Goal: Task Accomplishment & Management: Use online tool/utility

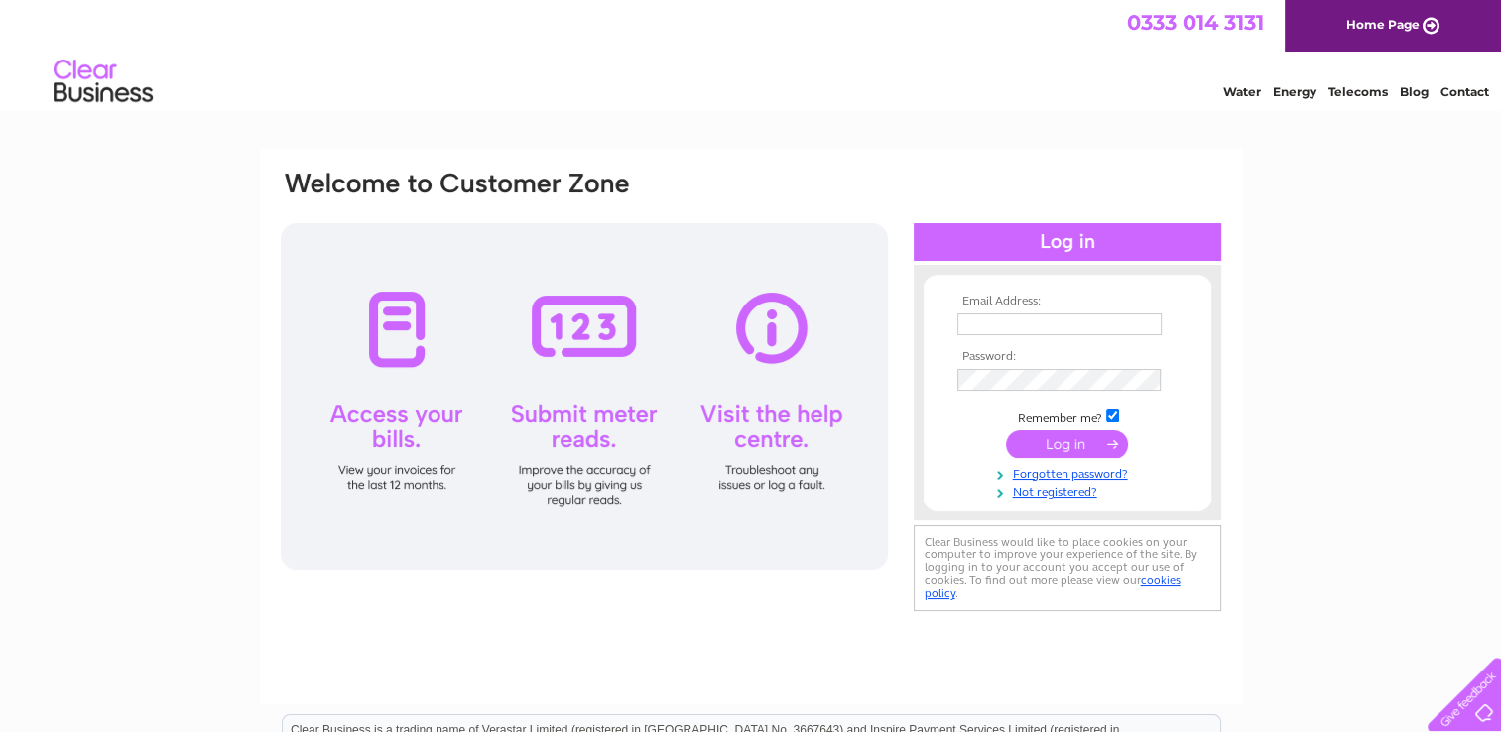
type input "bridgenessminerswelfare@hotmail.com"
click at [1068, 447] on input "submit" at bounding box center [1067, 445] width 122 height 28
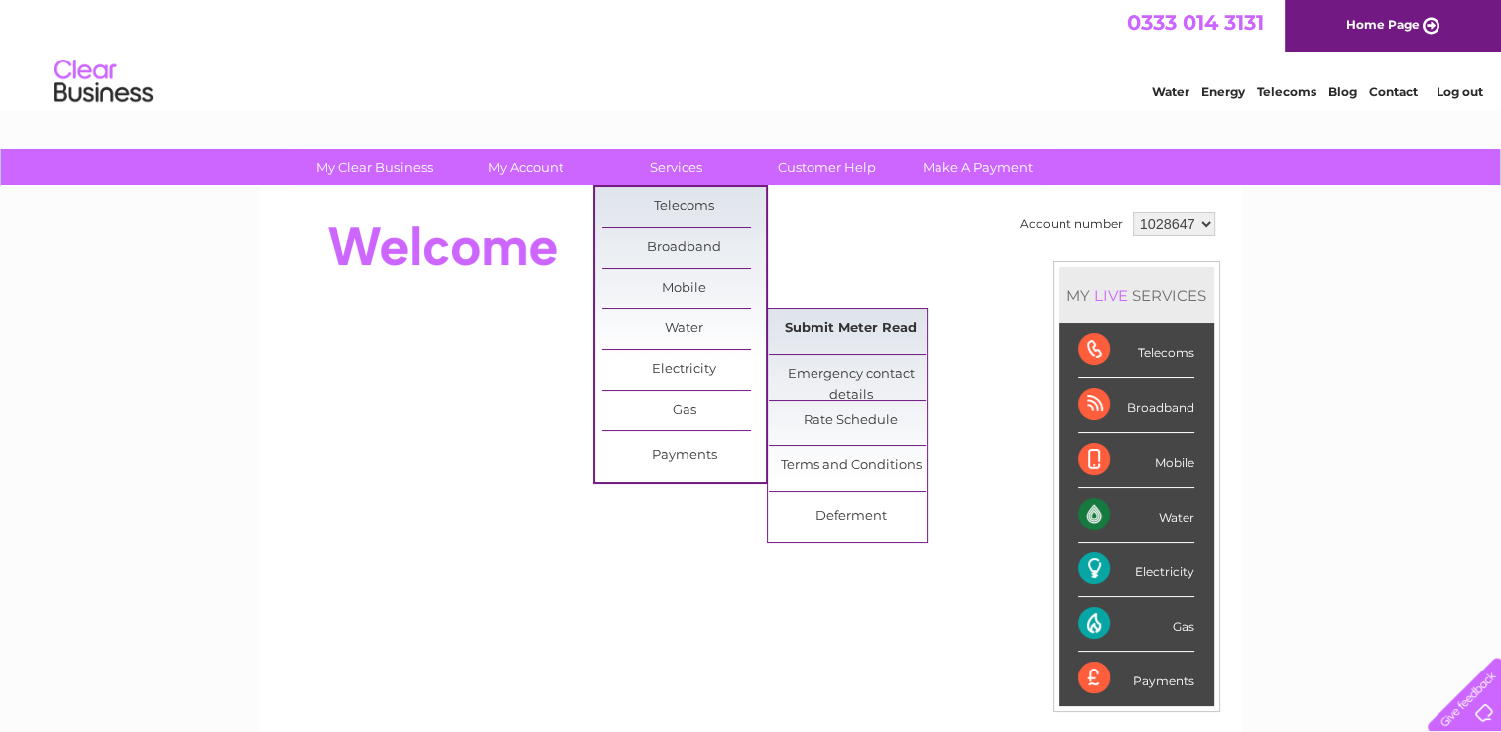
click at [798, 322] on link "Submit Meter Read" at bounding box center [851, 330] width 164 height 40
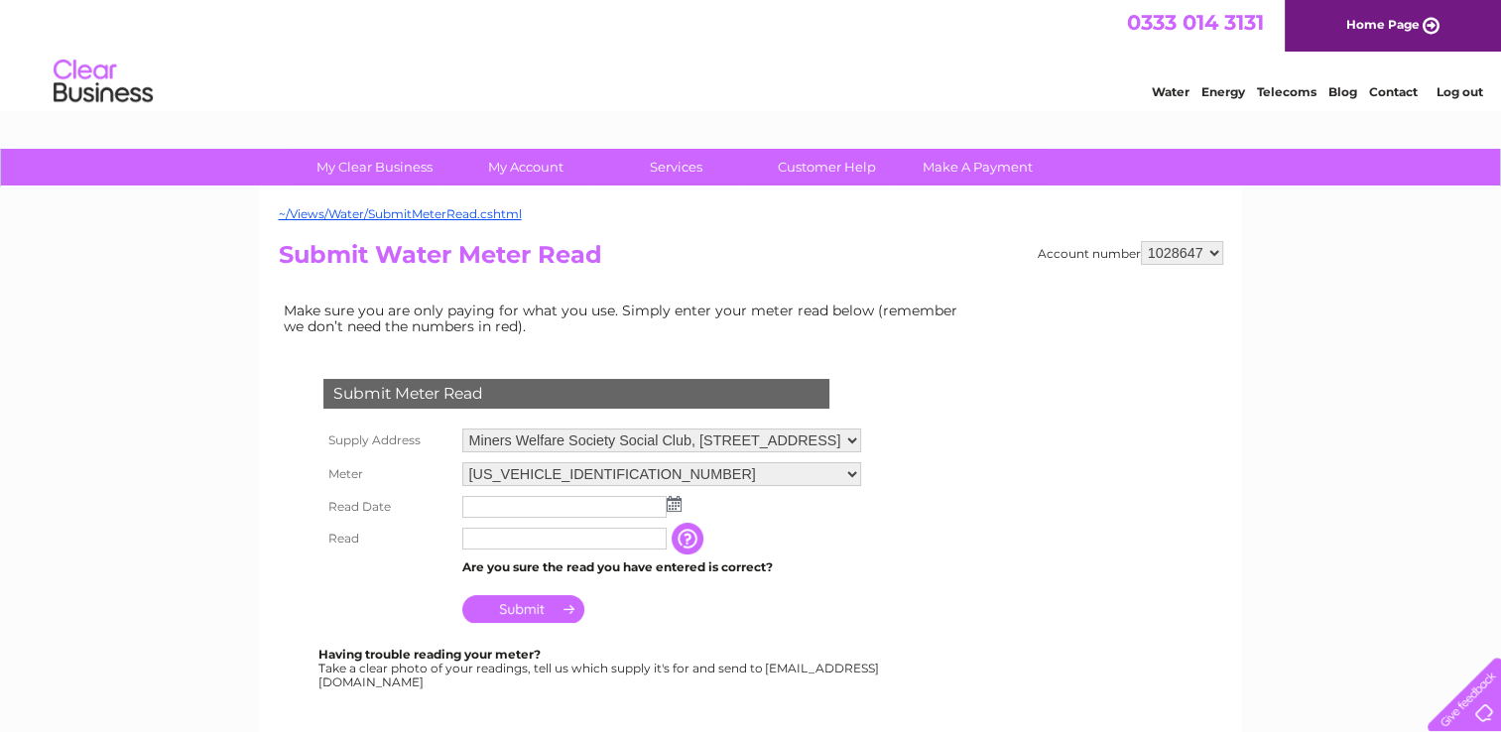
click at [674, 507] on img at bounding box center [674, 504] width 15 height 16
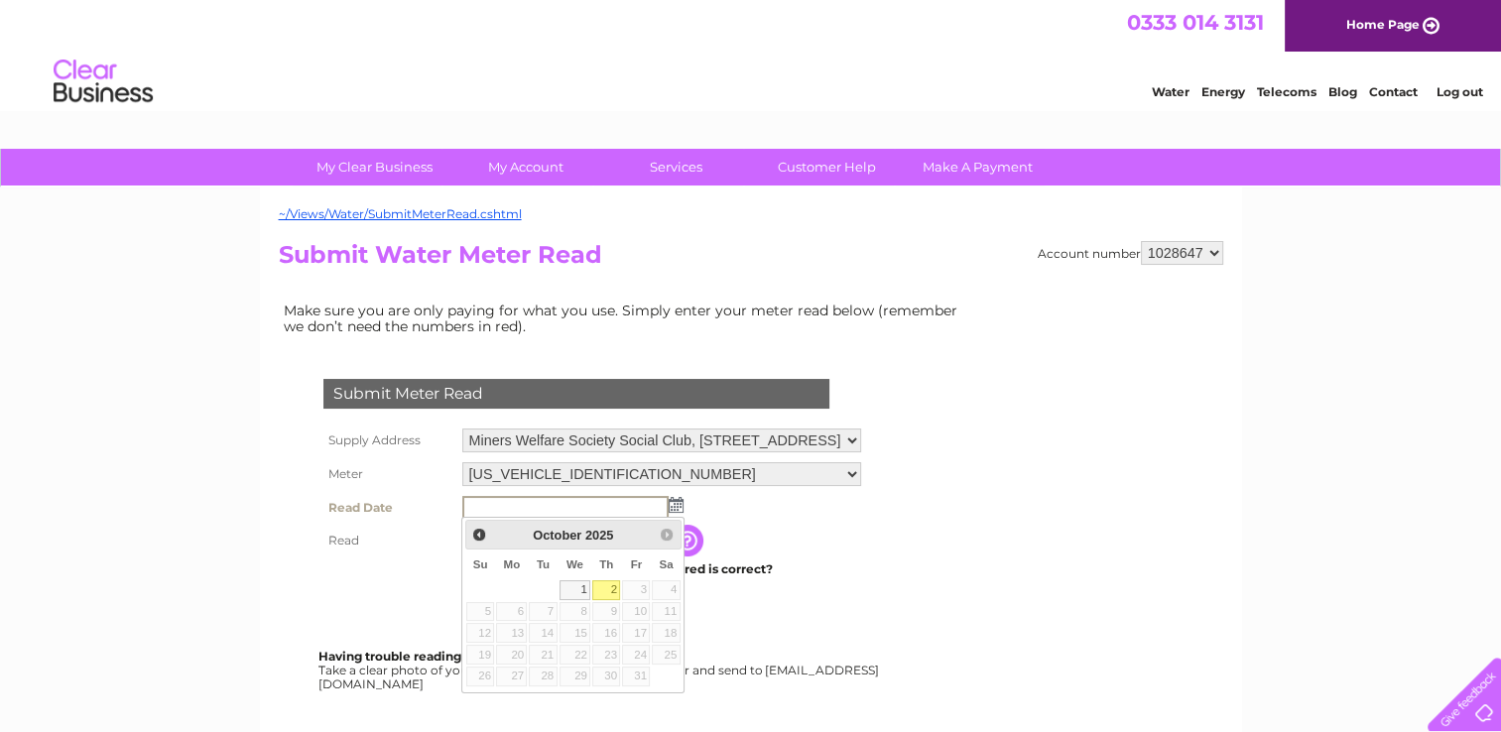
click at [610, 593] on link "2" at bounding box center [606, 590] width 28 height 20
type input "[DATE]"
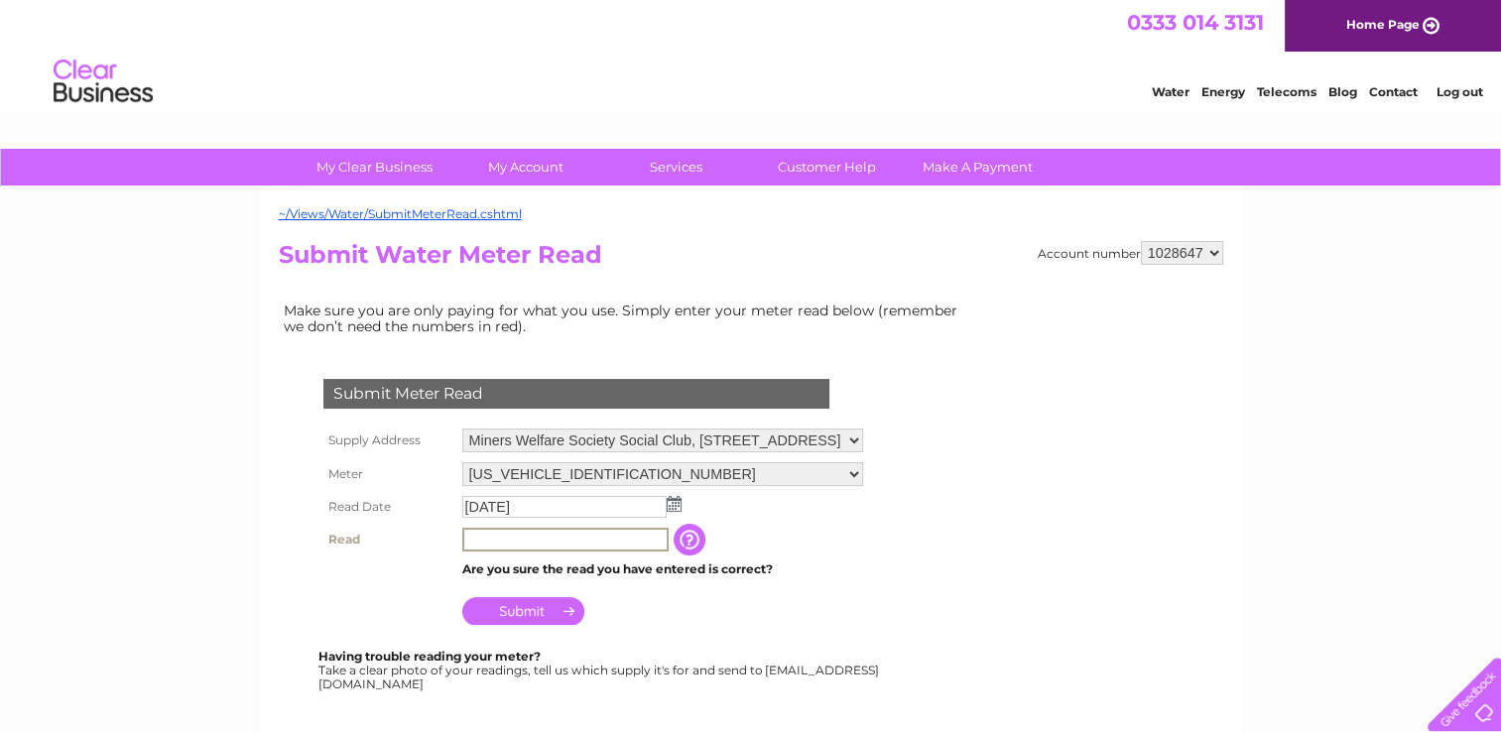
click at [512, 543] on input "text" at bounding box center [565, 540] width 206 height 24
type input "8025"
click at [526, 615] on input "Submit" at bounding box center [523, 609] width 122 height 28
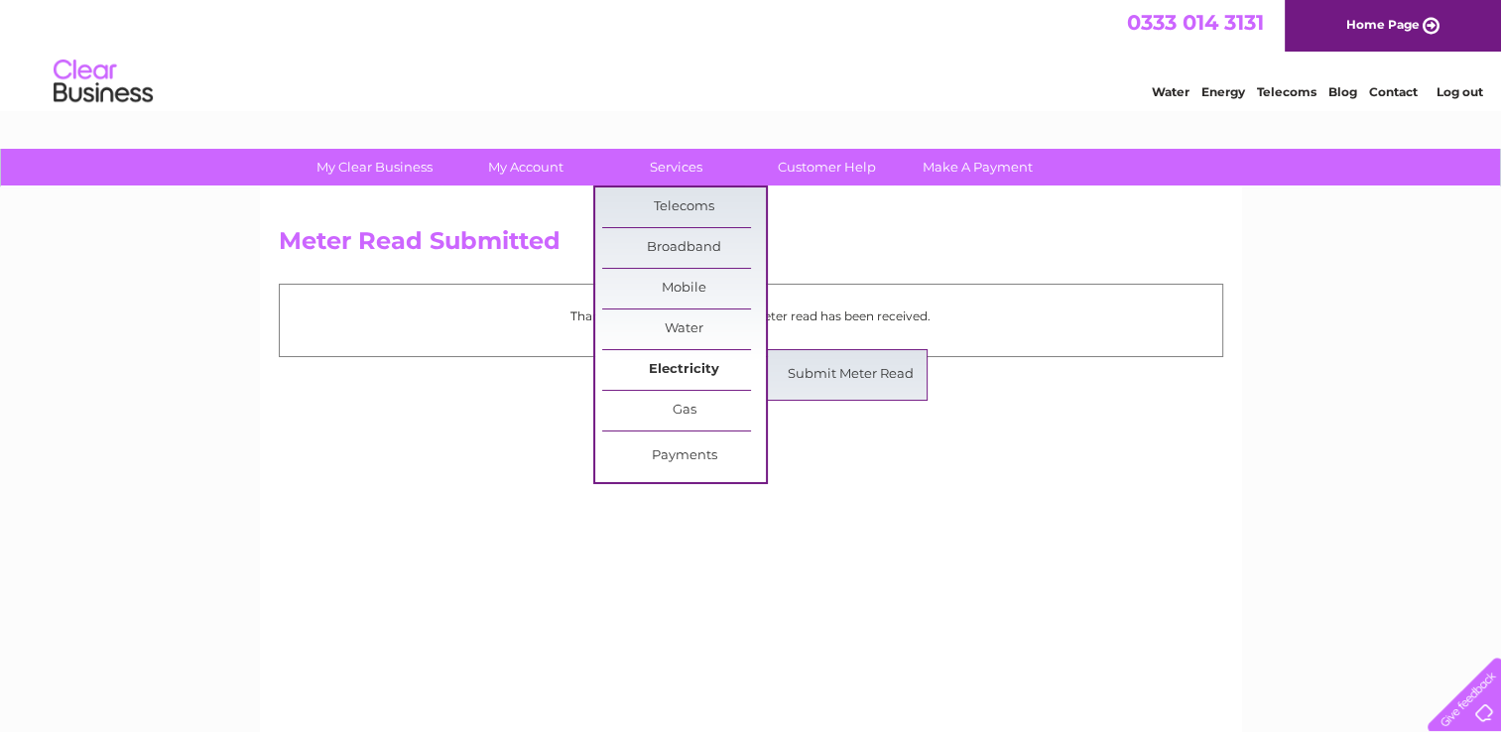
click at [696, 372] on link "Electricity" at bounding box center [684, 370] width 164 height 40
click at [845, 379] on link "Submit Meter Read" at bounding box center [851, 375] width 164 height 40
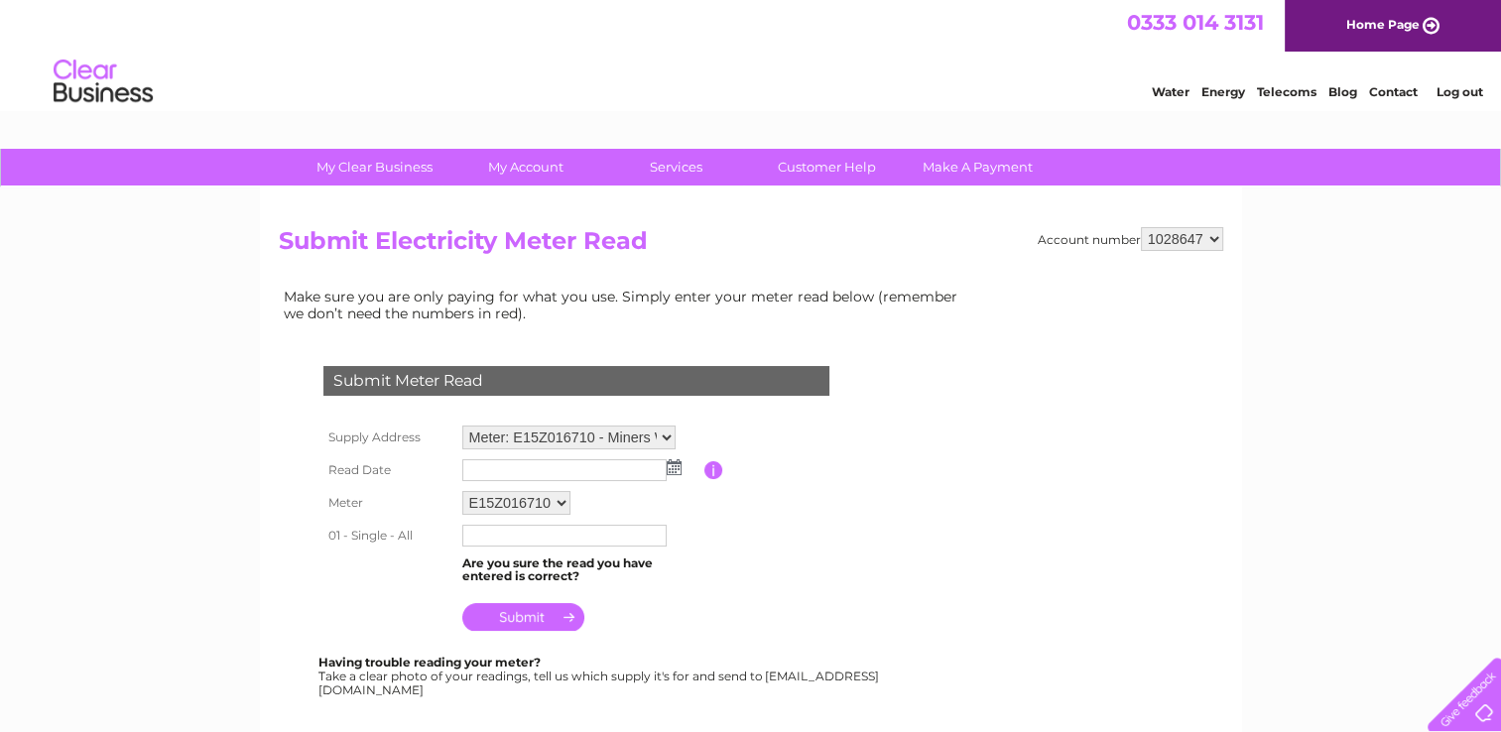
click at [673, 468] on img at bounding box center [674, 467] width 15 height 16
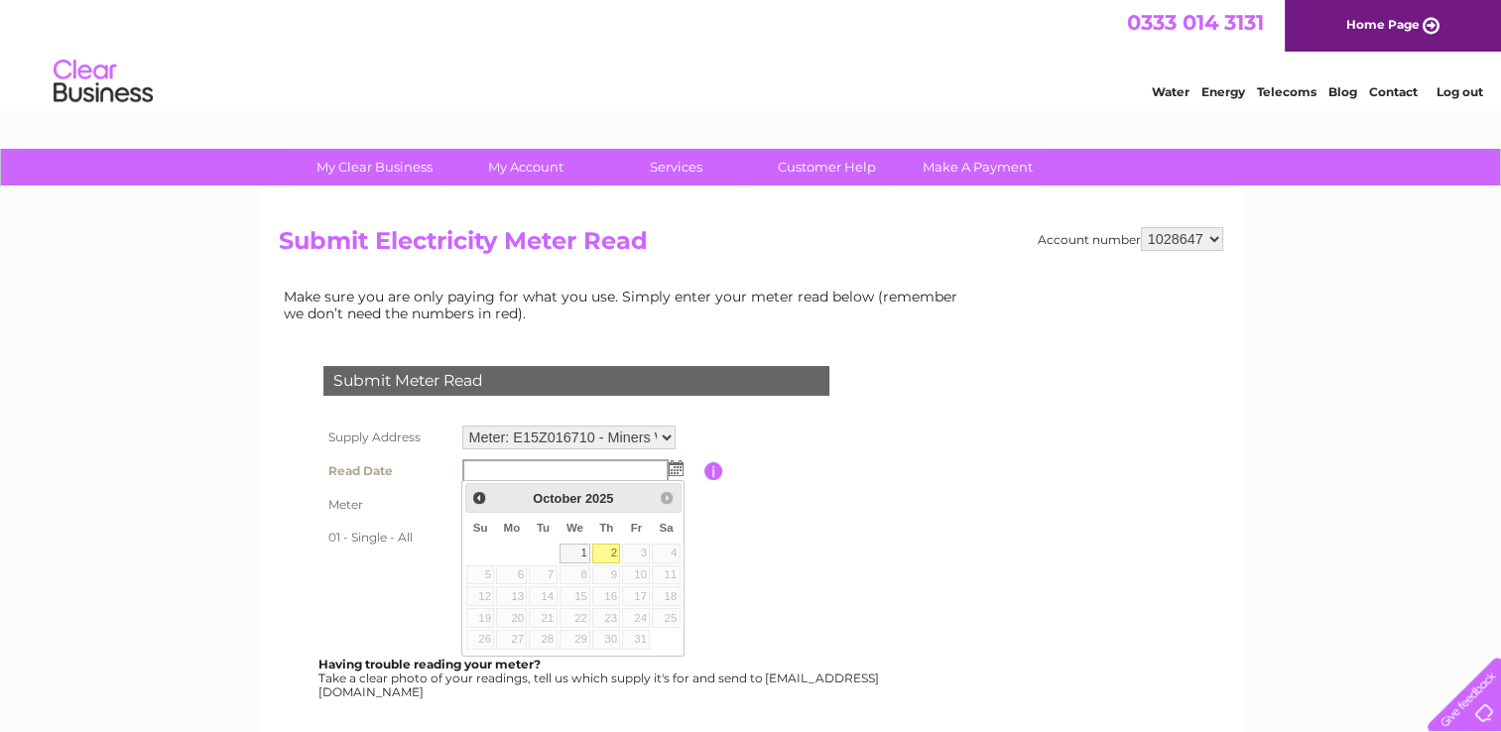
click at [607, 558] on link "2" at bounding box center [606, 554] width 28 height 20
type input "[DATE]"
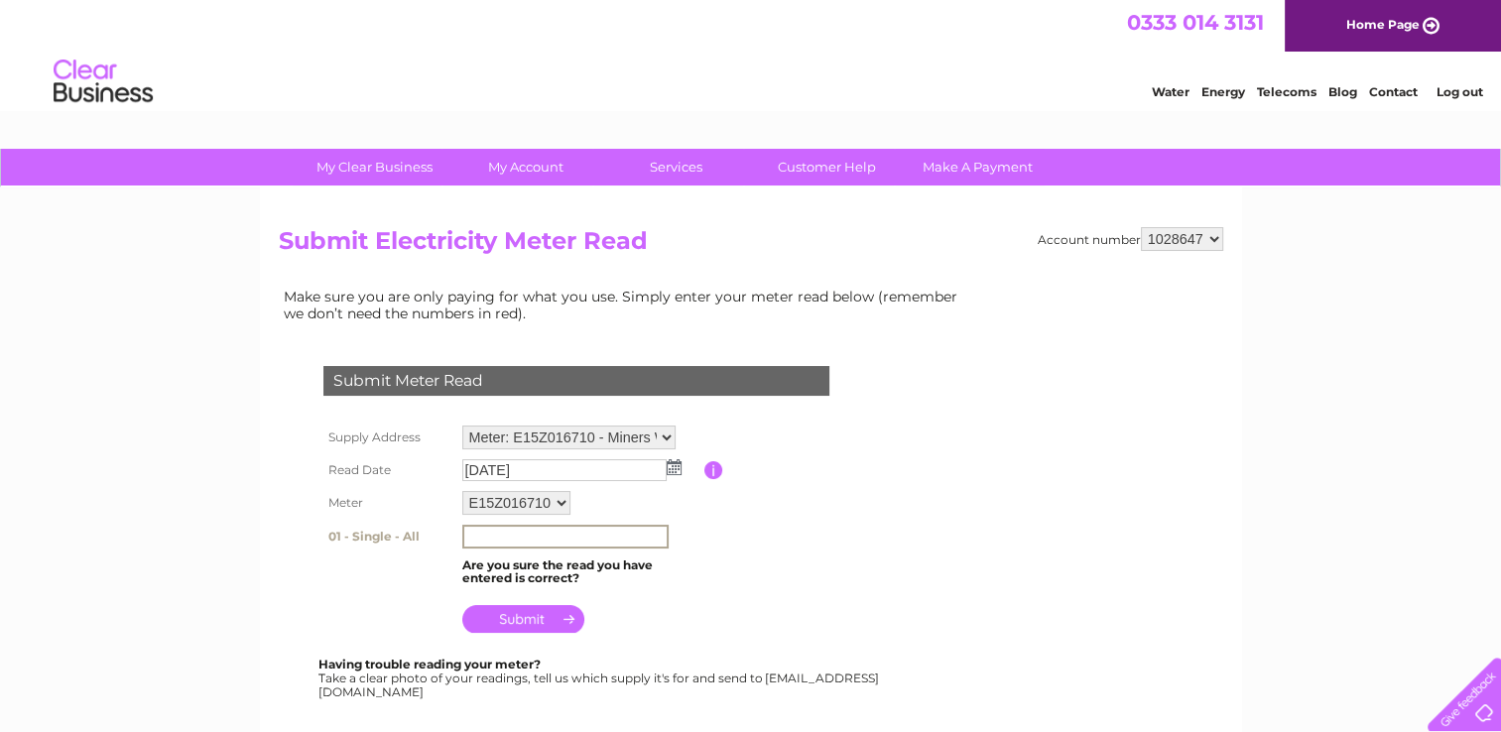
click at [505, 534] on input "text" at bounding box center [565, 537] width 206 height 24
type input "250350"
click at [516, 615] on input "submit" at bounding box center [523, 617] width 122 height 28
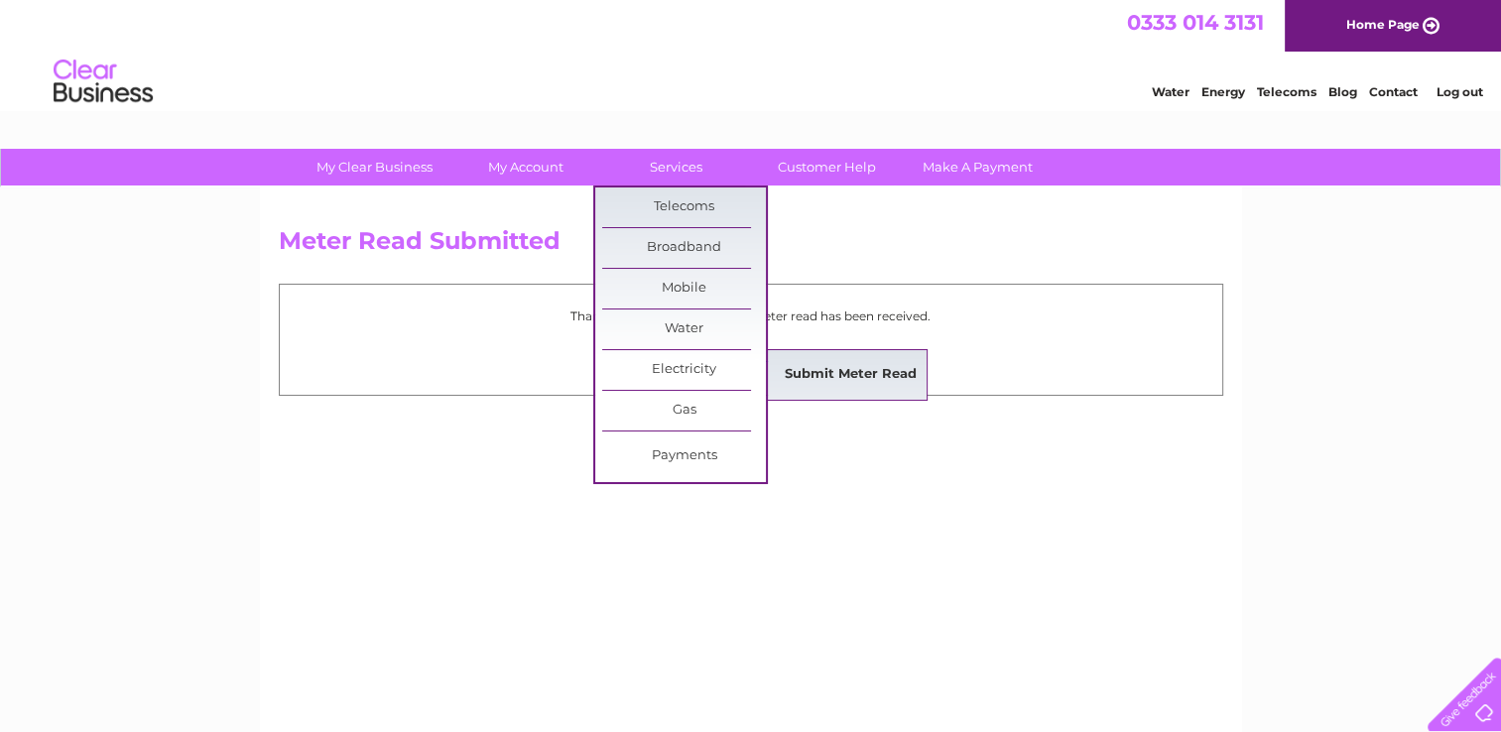
click at [807, 380] on link "Submit Meter Read" at bounding box center [851, 375] width 164 height 40
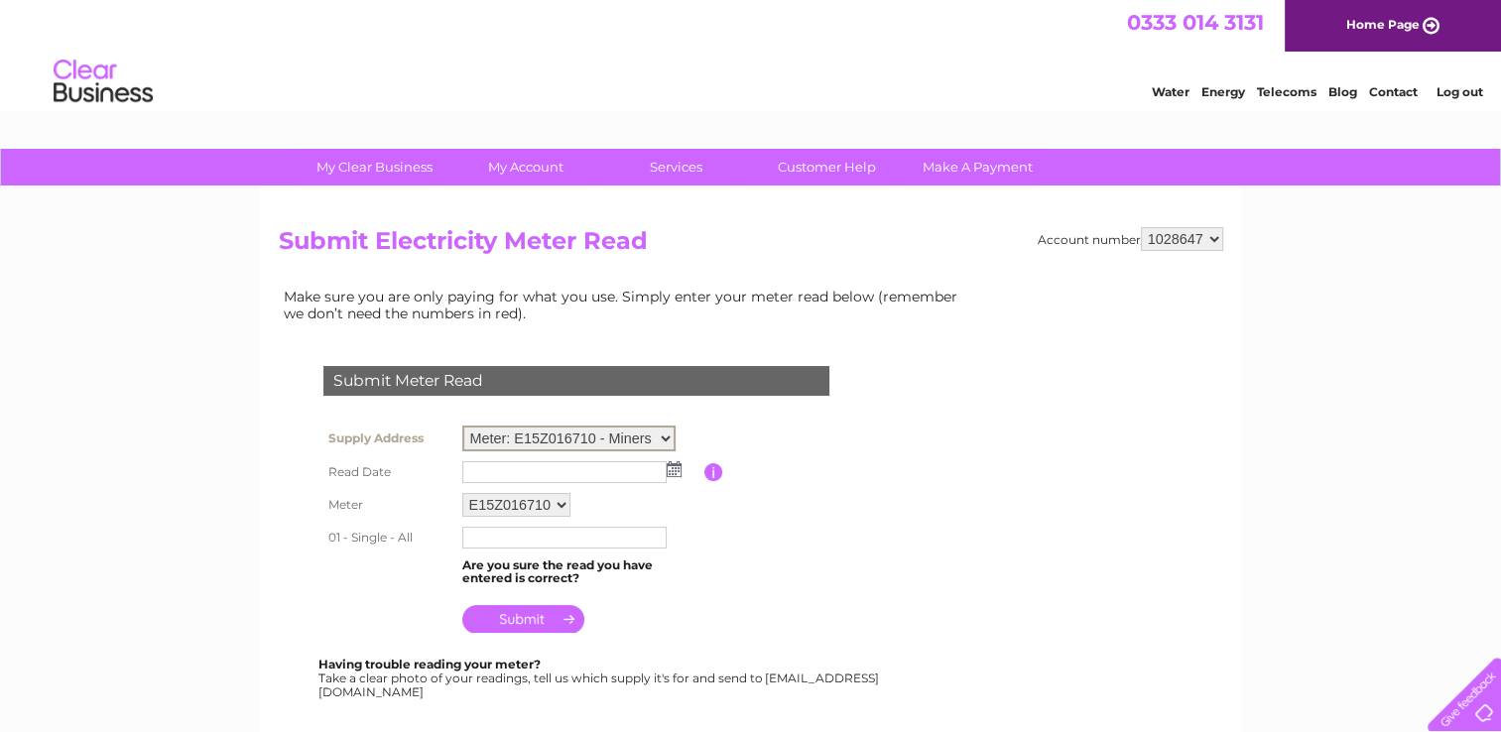
click at [667, 434] on select "Meter: E15Z016710 - Miners Welfare Society Social Club, Harbour Road, Bo'ness, …" at bounding box center [568, 439] width 213 height 26
select select "136207"
click at [462, 426] on select "Meter: E15Z016710 - Miners Welfare Society Social Club, Harbour Road, Bo'ness, …" at bounding box center [568, 439] width 213 height 26
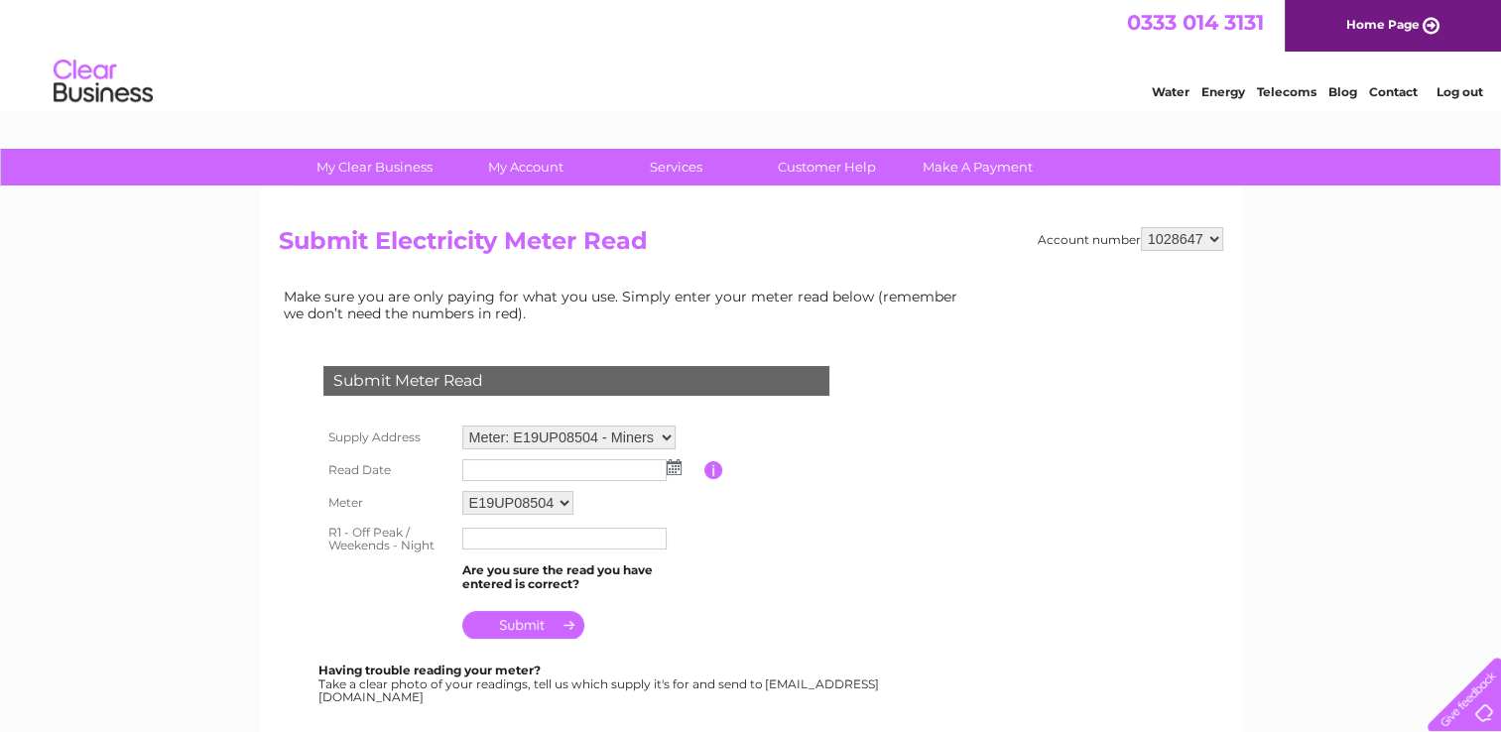
drag, startPoint x: 0, startPoint y: 0, endPoint x: 670, endPoint y: 468, distance: 817.3
click at [670, 468] on img at bounding box center [674, 467] width 15 height 16
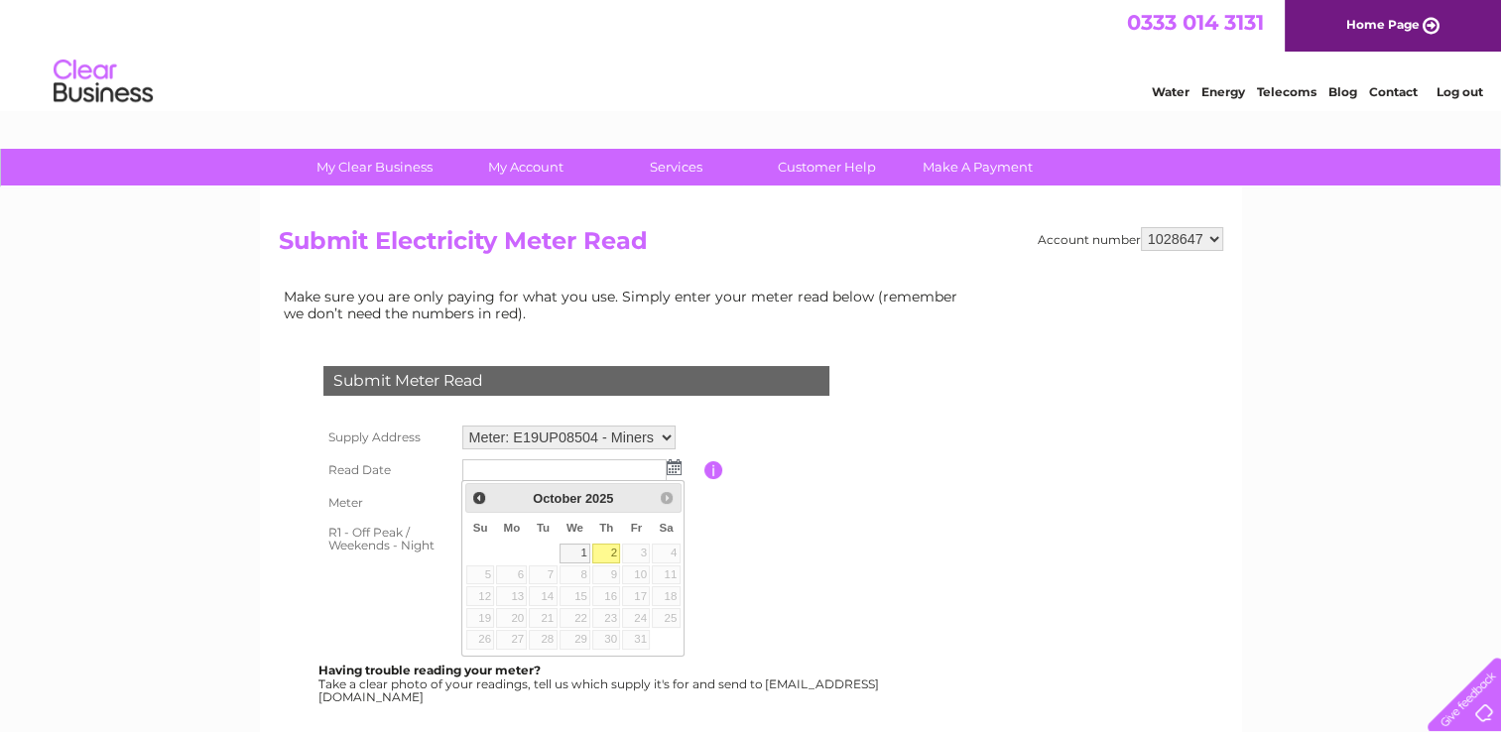
click at [609, 552] on link "2" at bounding box center [606, 554] width 28 height 20
type input "2025/10/02"
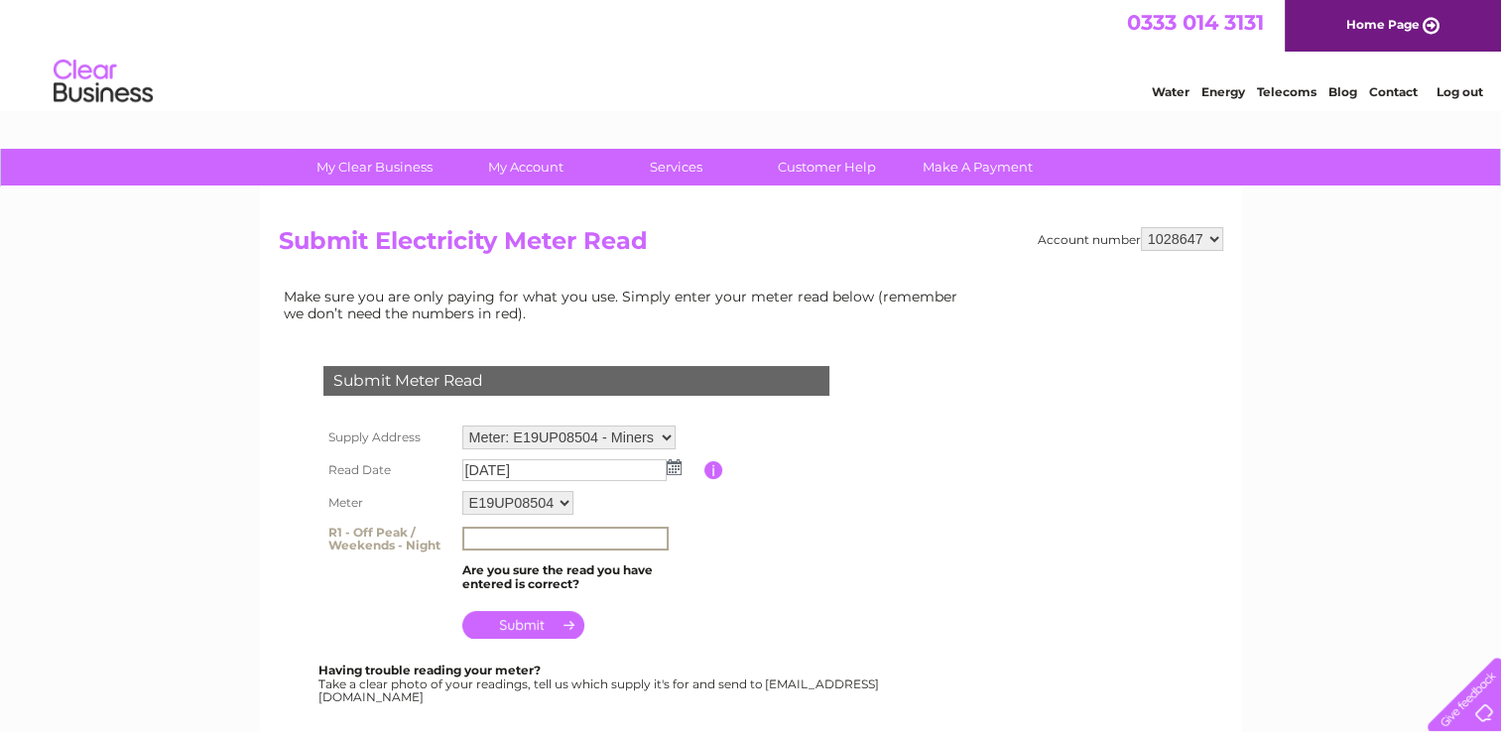
click at [499, 531] on input "text" at bounding box center [565, 539] width 206 height 24
type input "18662"
click at [540, 629] on input "submit" at bounding box center [523, 625] width 122 height 28
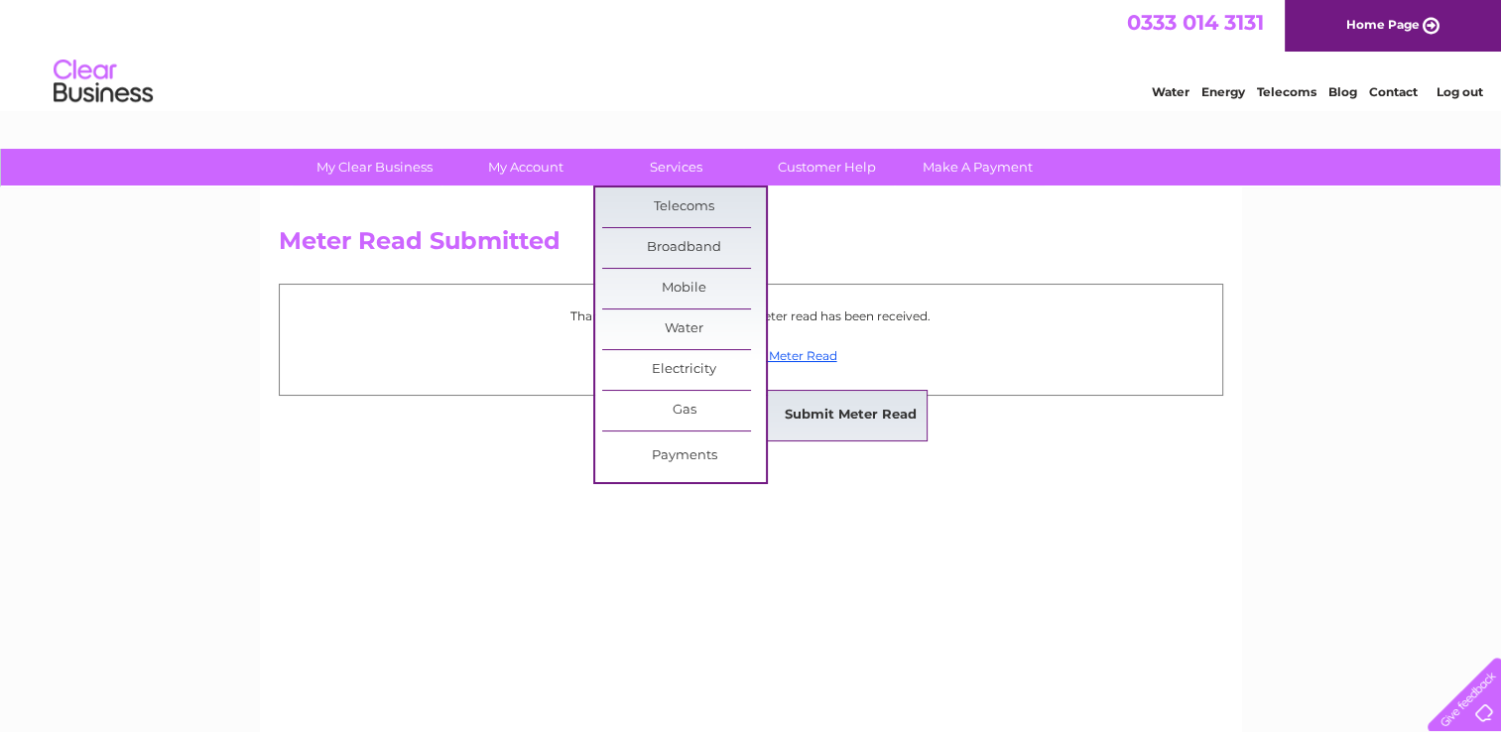
click at [802, 411] on link "Submit Meter Read" at bounding box center [851, 416] width 164 height 40
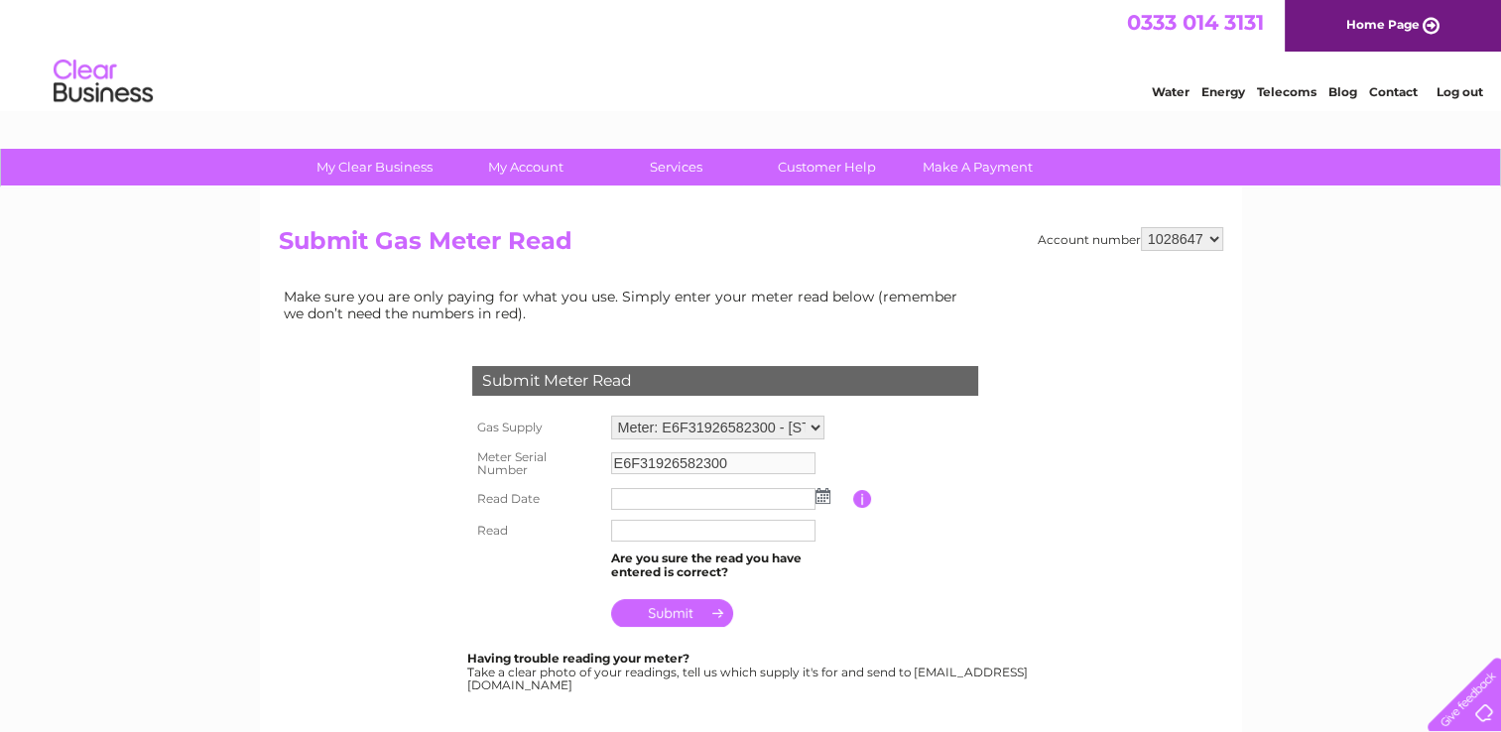
click at [816, 424] on select "Meter: E6F31926582300 - [GEOGRAPHIC_DATA] Meter: E016K1012215D6 - Miners Welfar…" at bounding box center [717, 428] width 213 height 24
select select "35795"
click at [611, 416] on select "Meter: E6F31926582300 - [GEOGRAPHIC_DATA] Meter: E016K1012215D6 - Miners Welfar…" at bounding box center [717, 429] width 213 height 26
type input "E016K1012215D6"
click at [822, 494] on img at bounding box center [823, 496] width 15 height 16
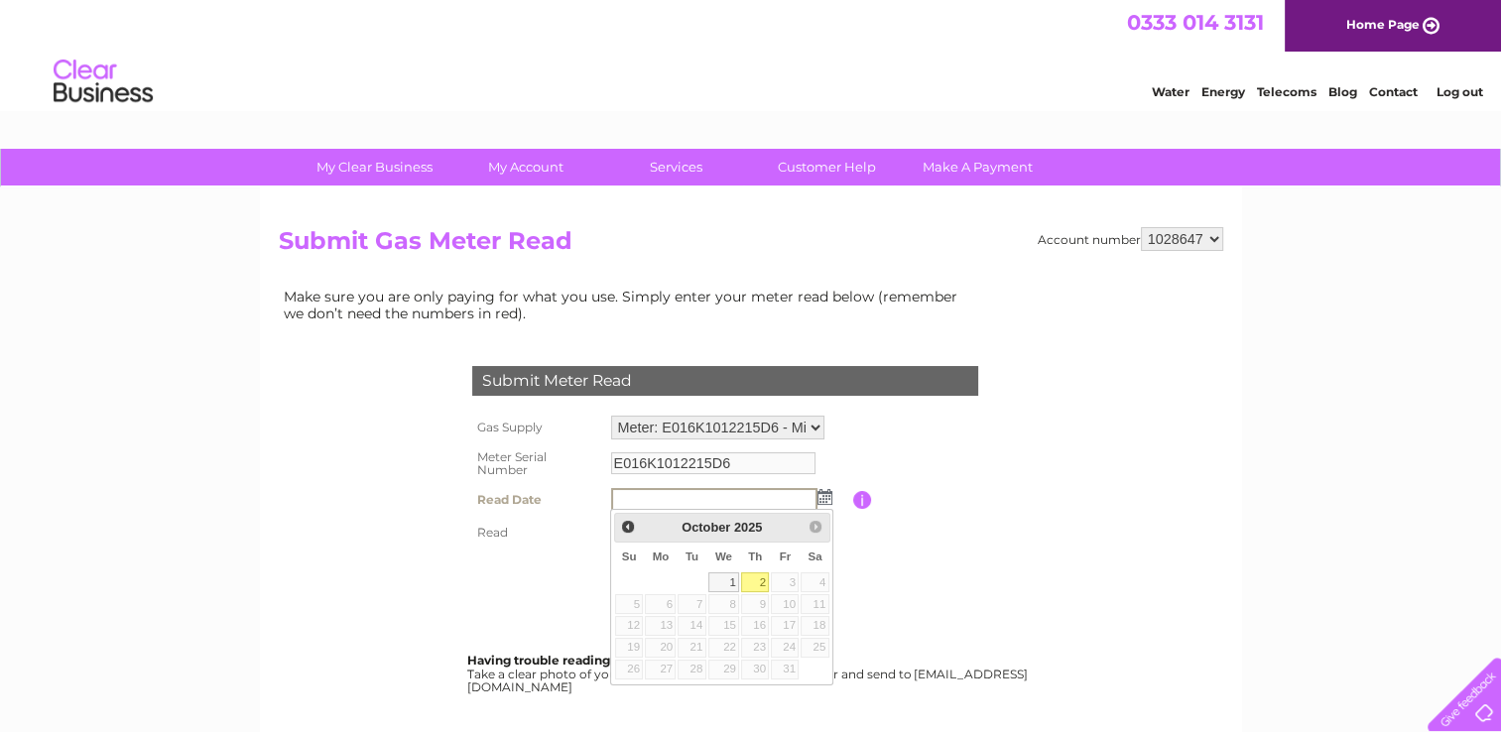
click at [758, 584] on link "2" at bounding box center [755, 583] width 28 height 20
type input "[DATE]"
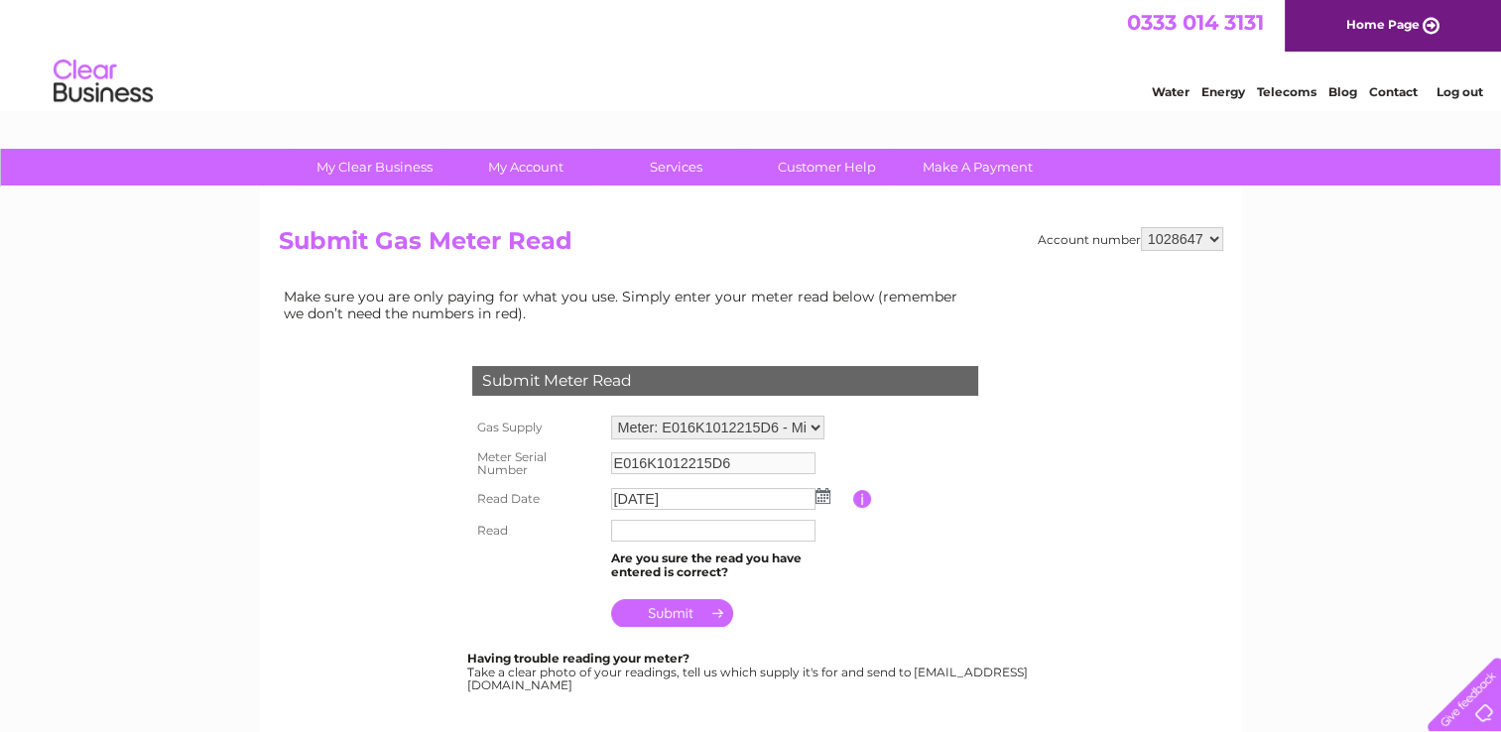
click at [636, 529] on input "text" at bounding box center [713, 531] width 204 height 22
type input "48358"
click at [672, 613] on input "submit" at bounding box center [672, 613] width 122 height 28
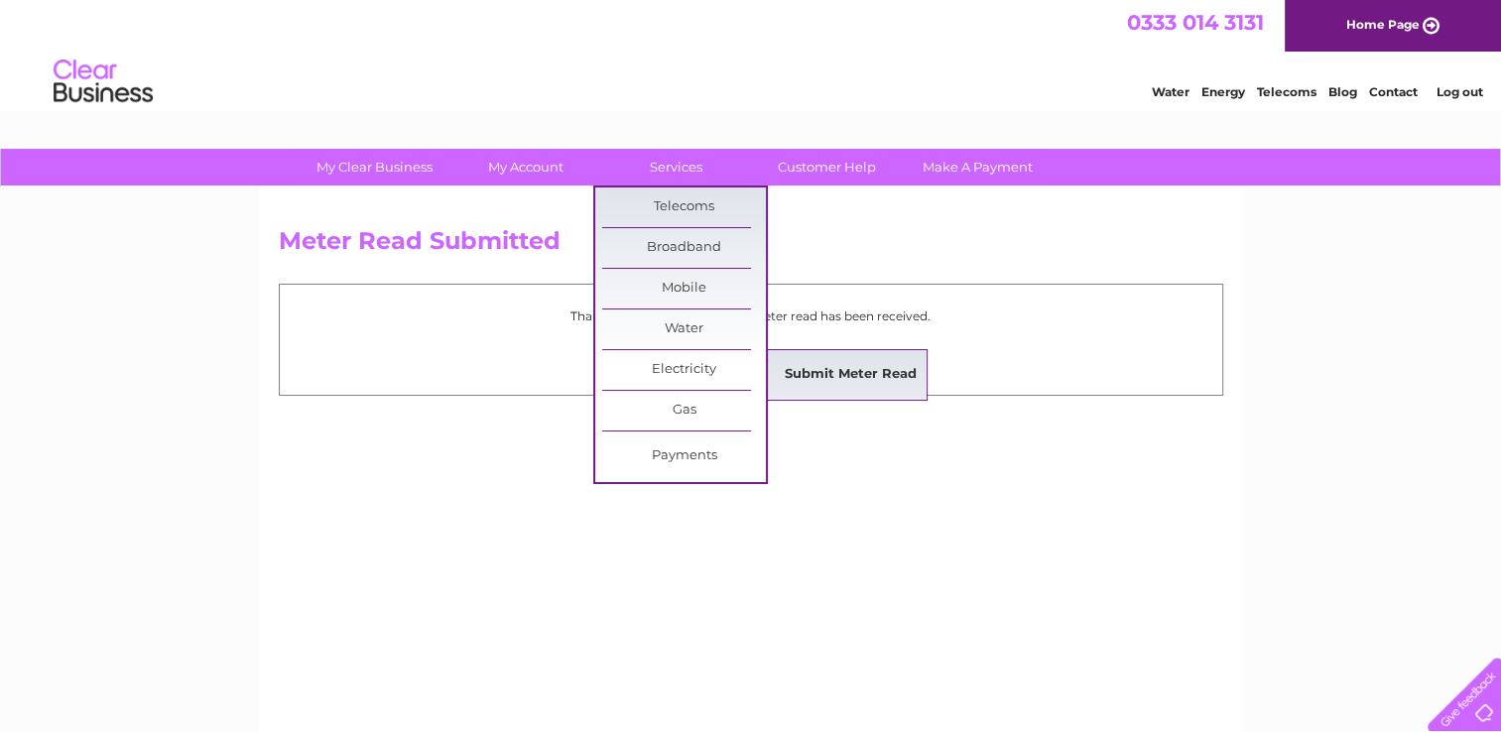
click at [799, 373] on link "Submit Meter Read" at bounding box center [851, 375] width 164 height 40
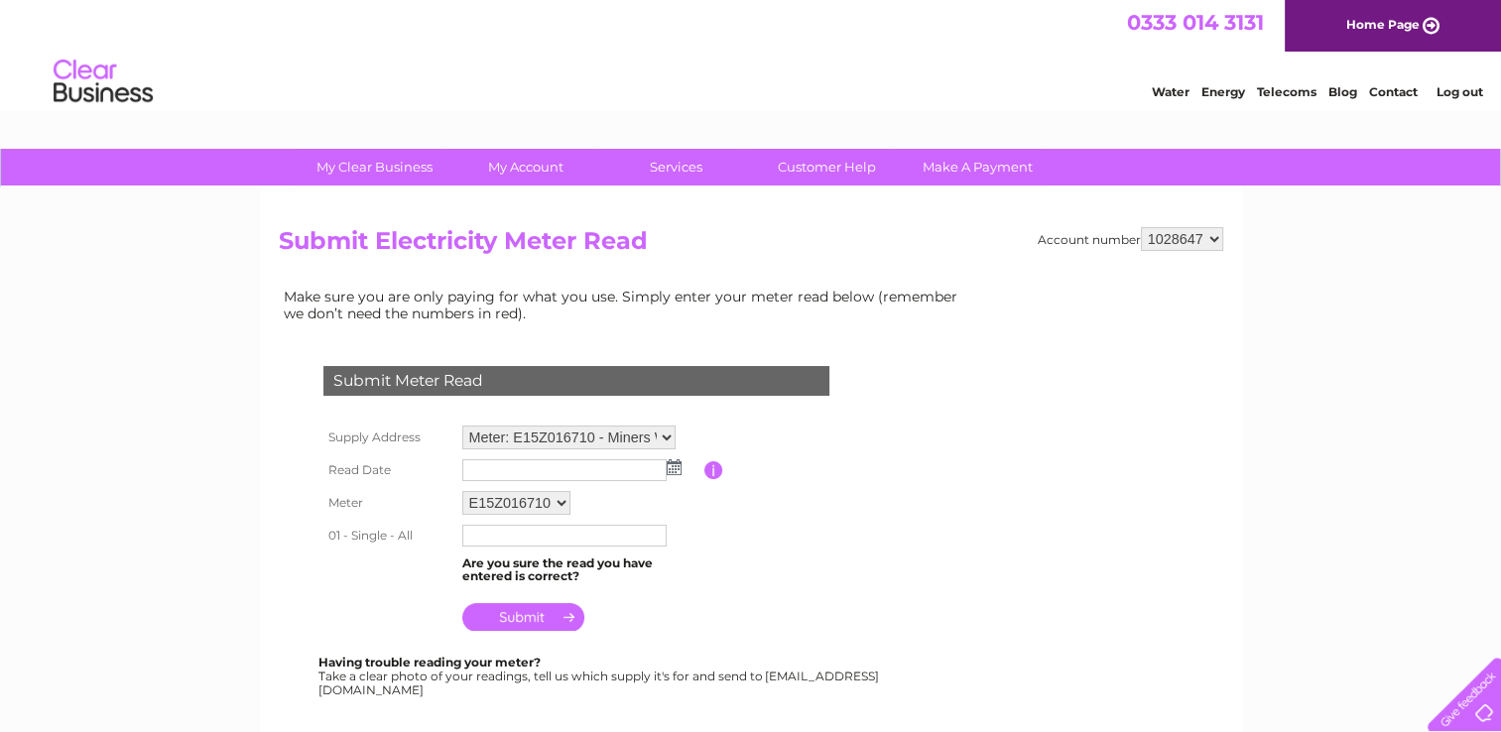
click at [667, 466] on img at bounding box center [674, 467] width 15 height 16
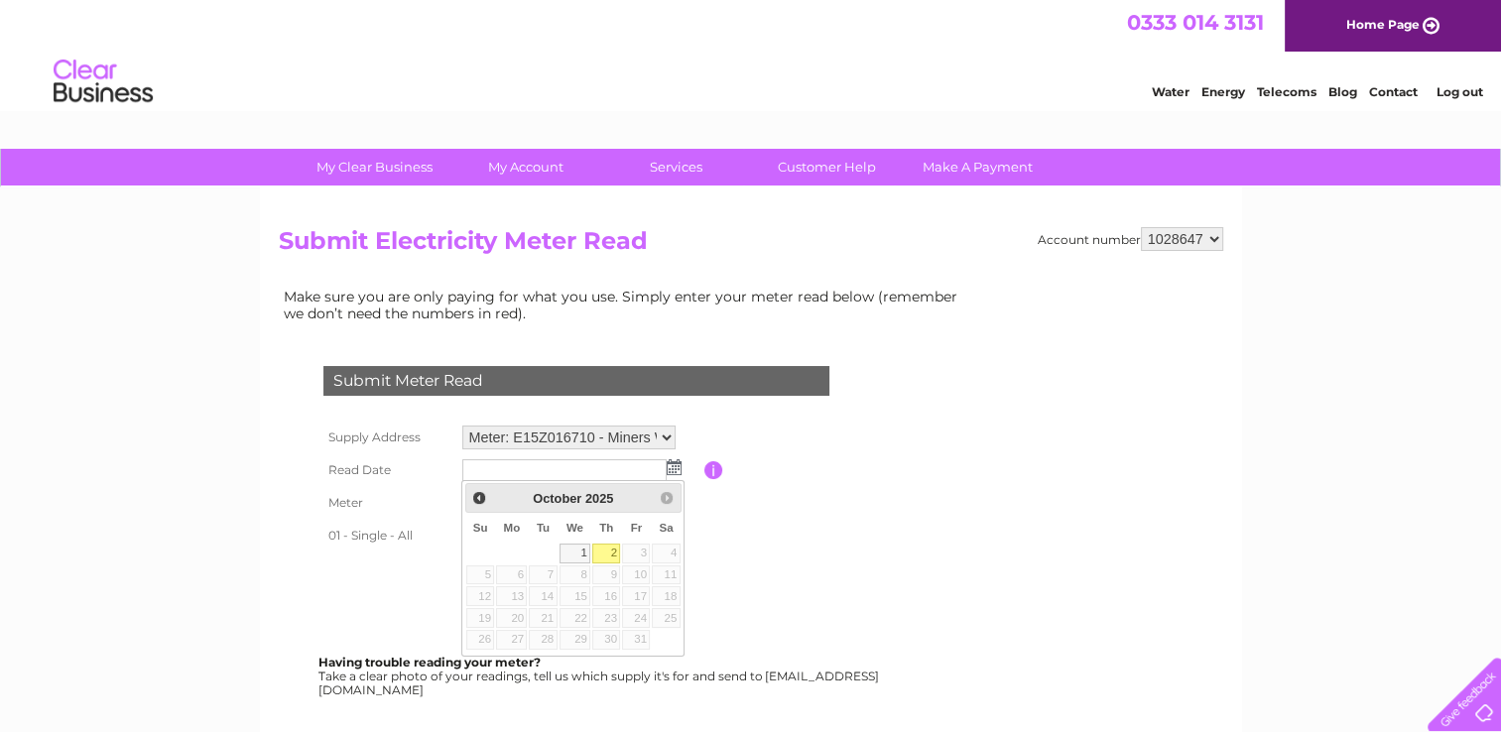
click at [614, 556] on link "2" at bounding box center [606, 554] width 28 height 20
type input "2025/10/02"
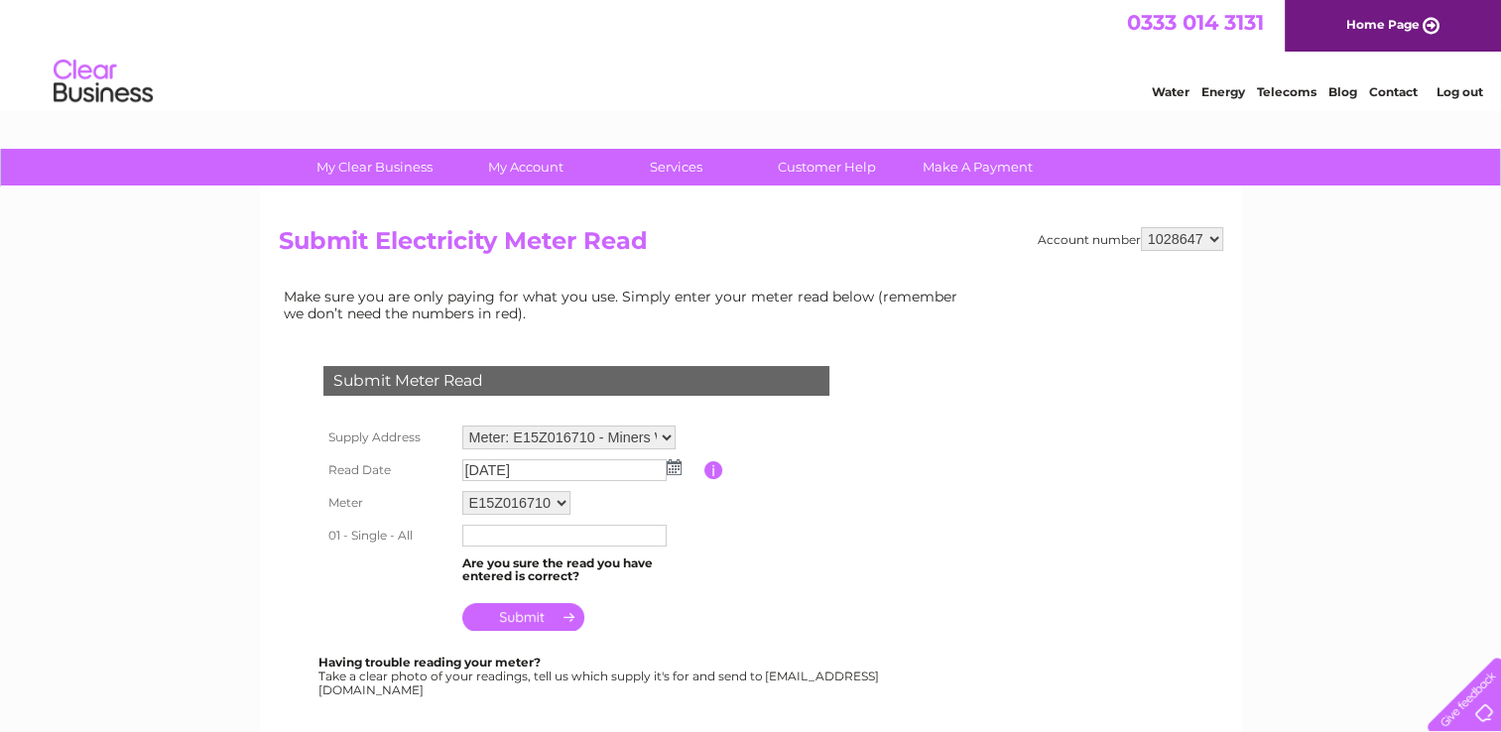
click at [484, 542] on input "text" at bounding box center [564, 536] width 204 height 22
type input "49"
click at [528, 624] on input "submit" at bounding box center [523, 619] width 122 height 28
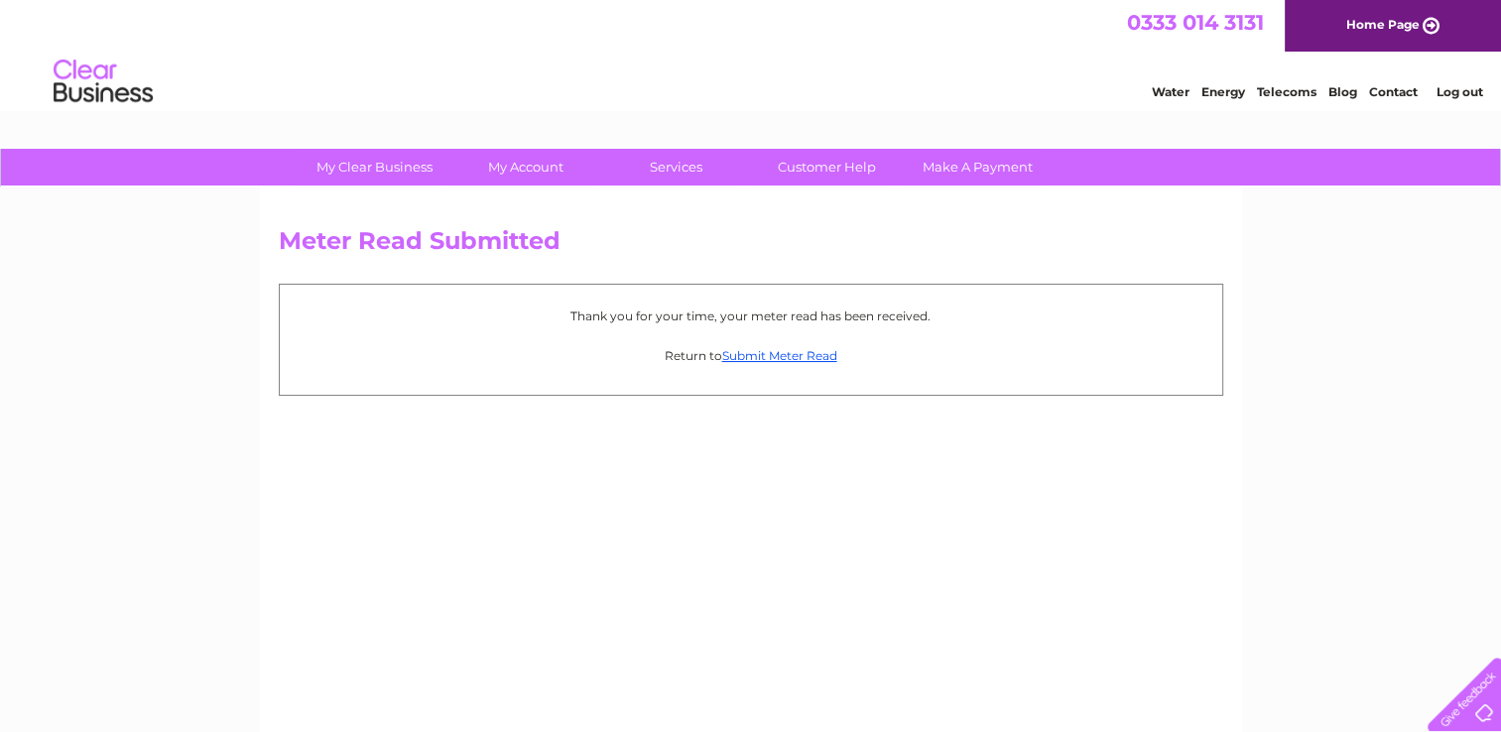
click at [1468, 94] on link "Log out" at bounding box center [1459, 91] width 47 height 15
